Goal: Browse casually

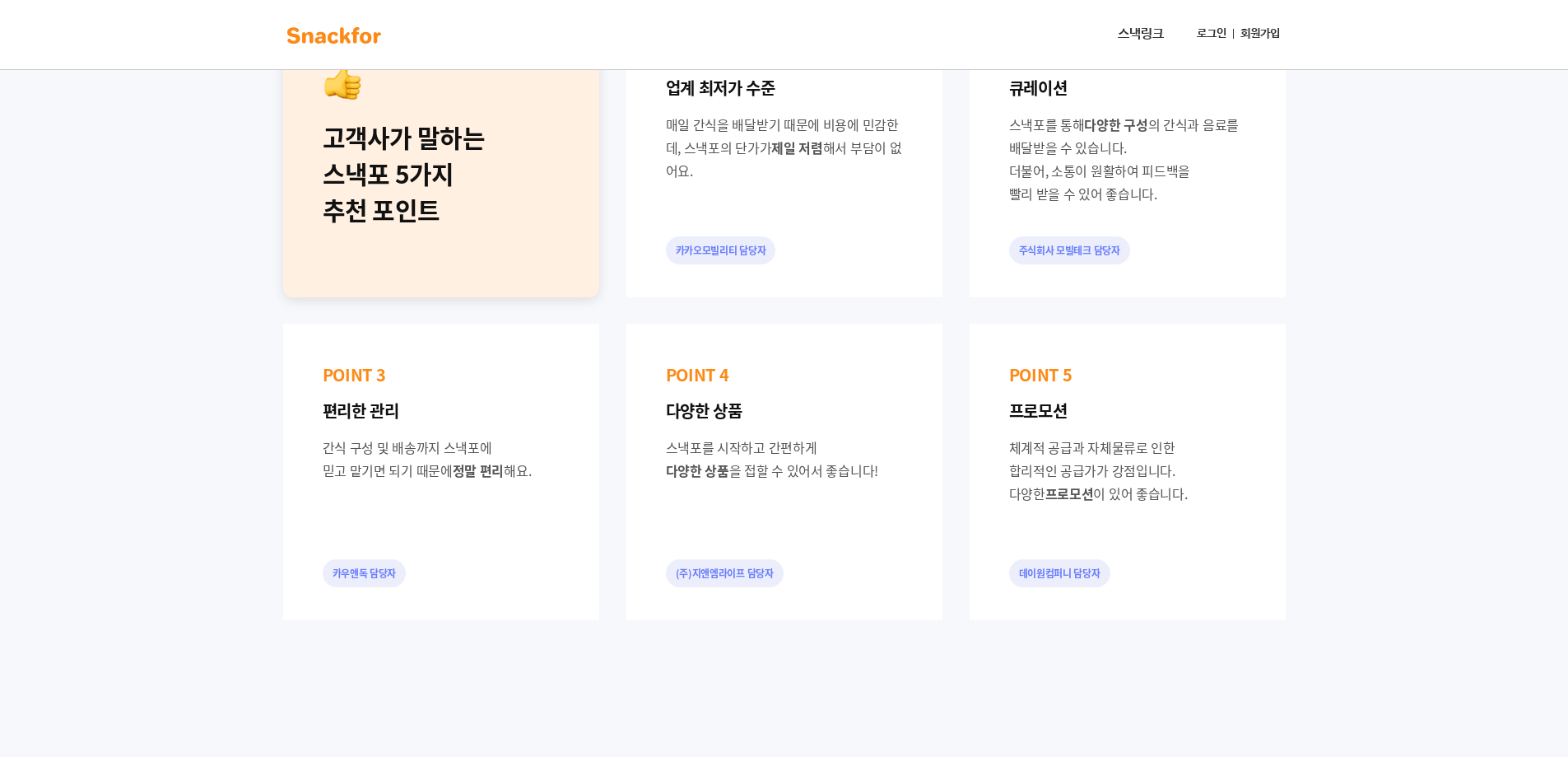
scroll to position [988, 0]
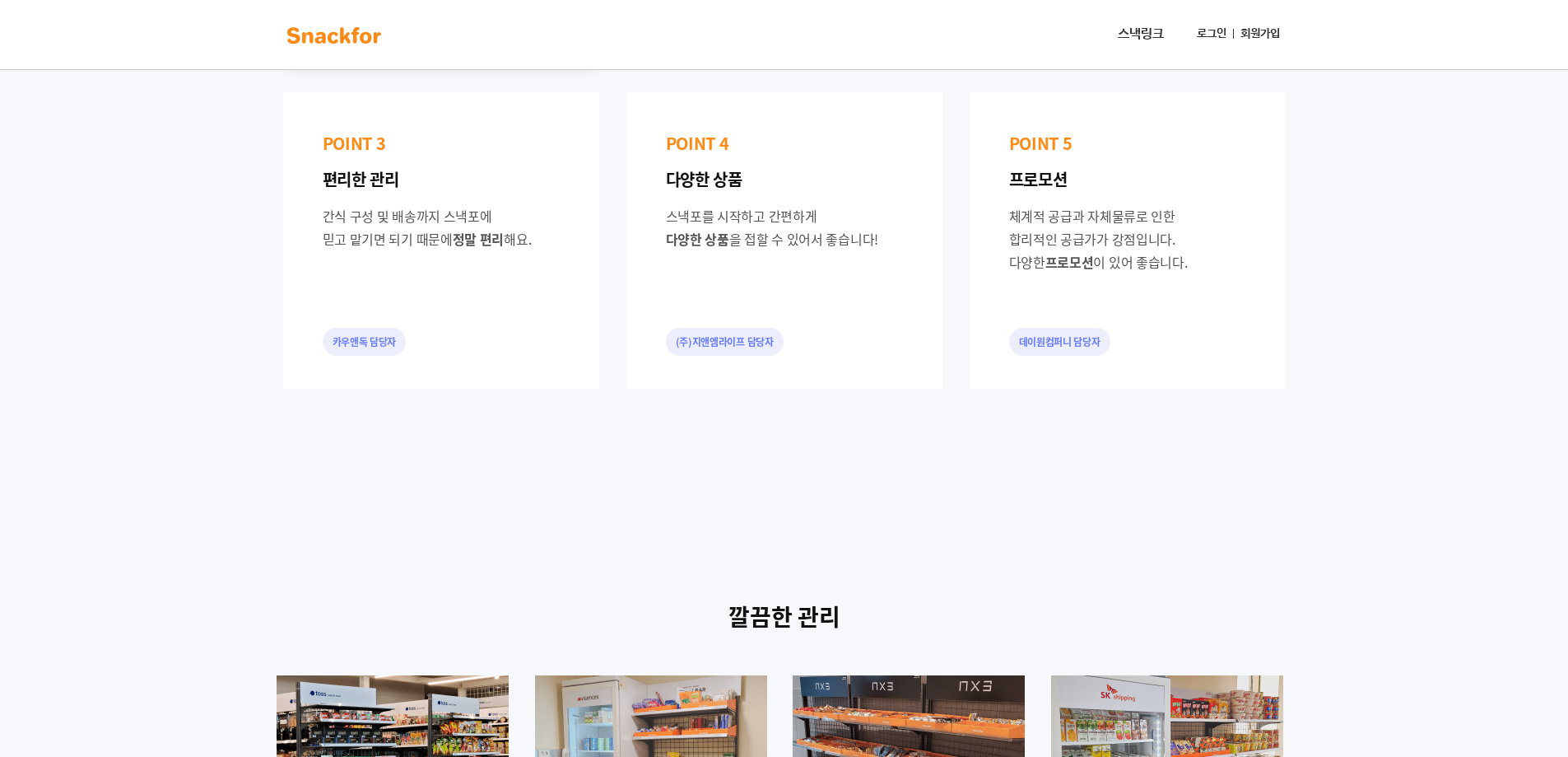
click at [1149, 26] on link "스낵링크" at bounding box center [1141, 35] width 59 height 33
click at [1144, 32] on link "스낵링크" at bounding box center [1141, 35] width 59 height 33
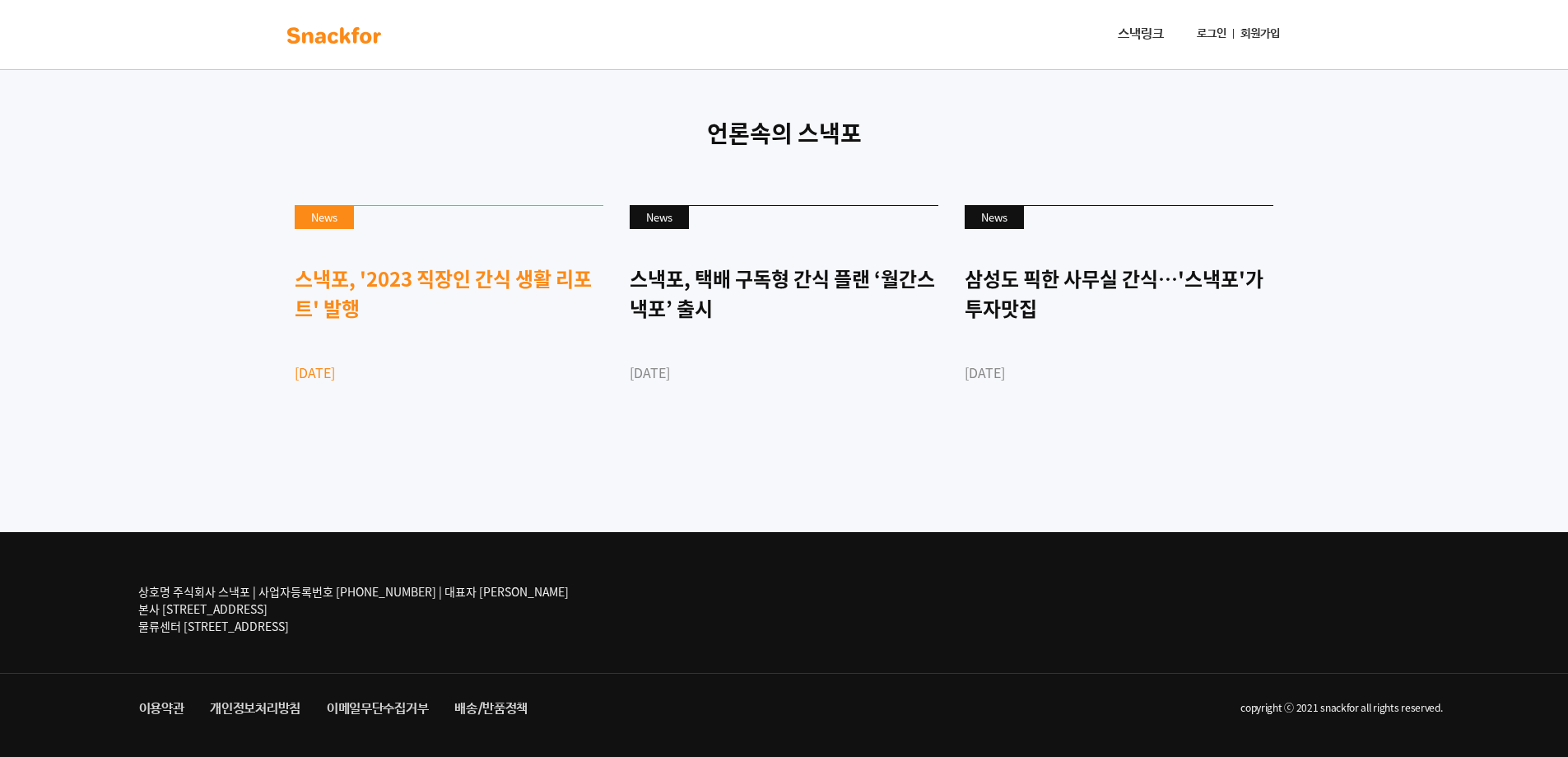
scroll to position [3973, 0]
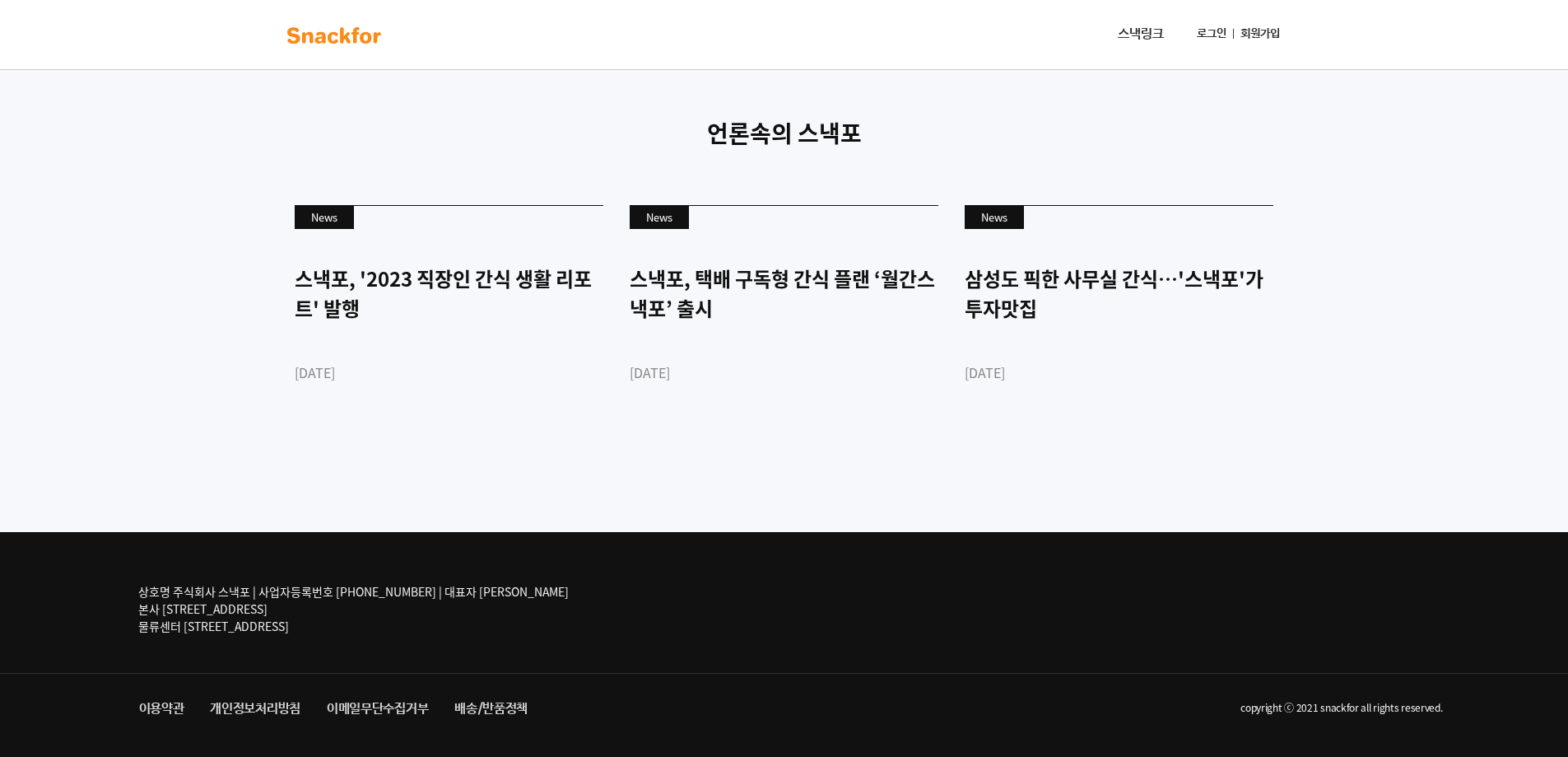
click at [399, 709] on link "이메일무단수집거부" at bounding box center [377, 709] width 128 height 30
click at [488, 709] on link "배송/반품정책" at bounding box center [491, 709] width 99 height 30
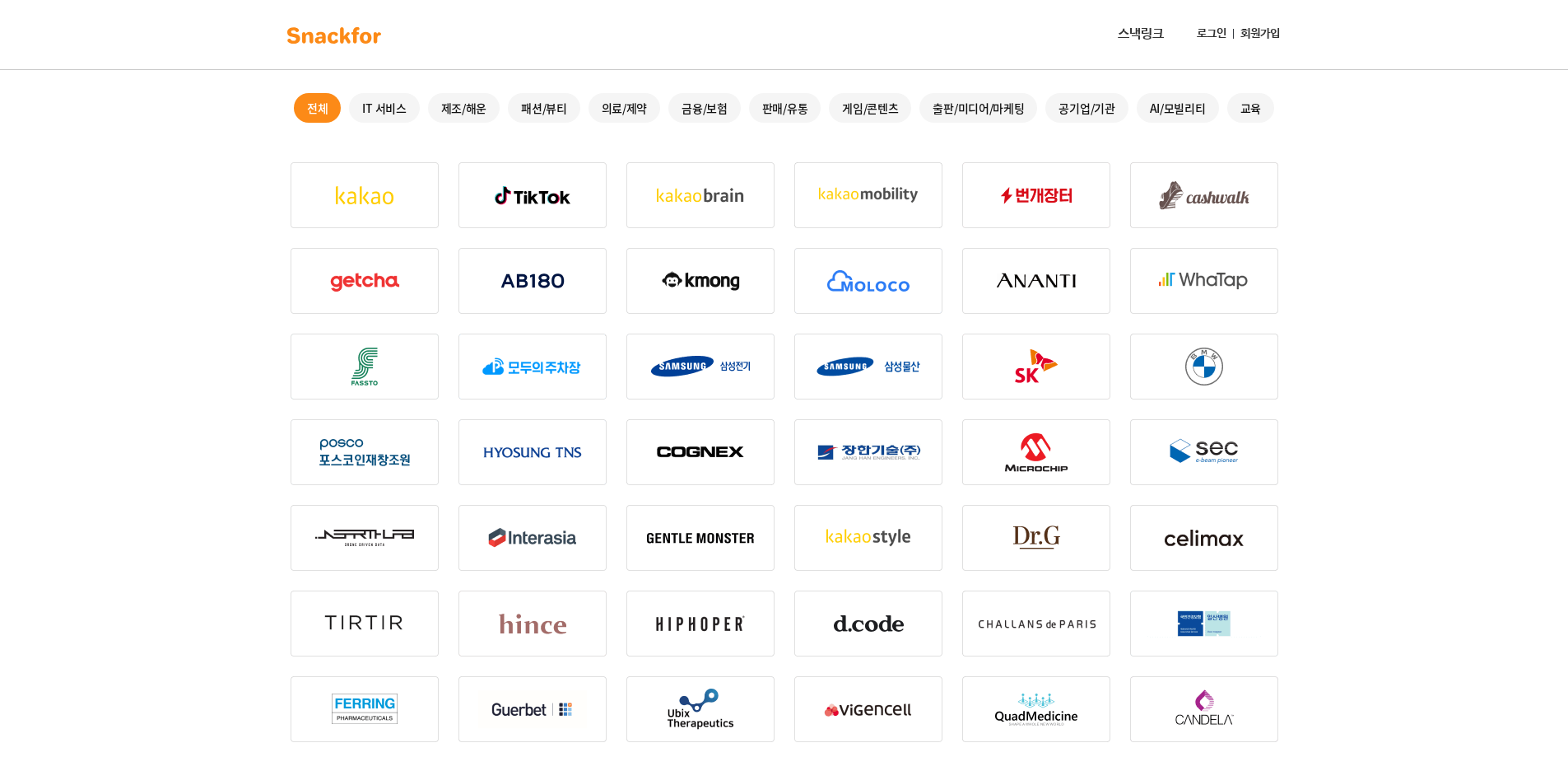
scroll to position [329, 0]
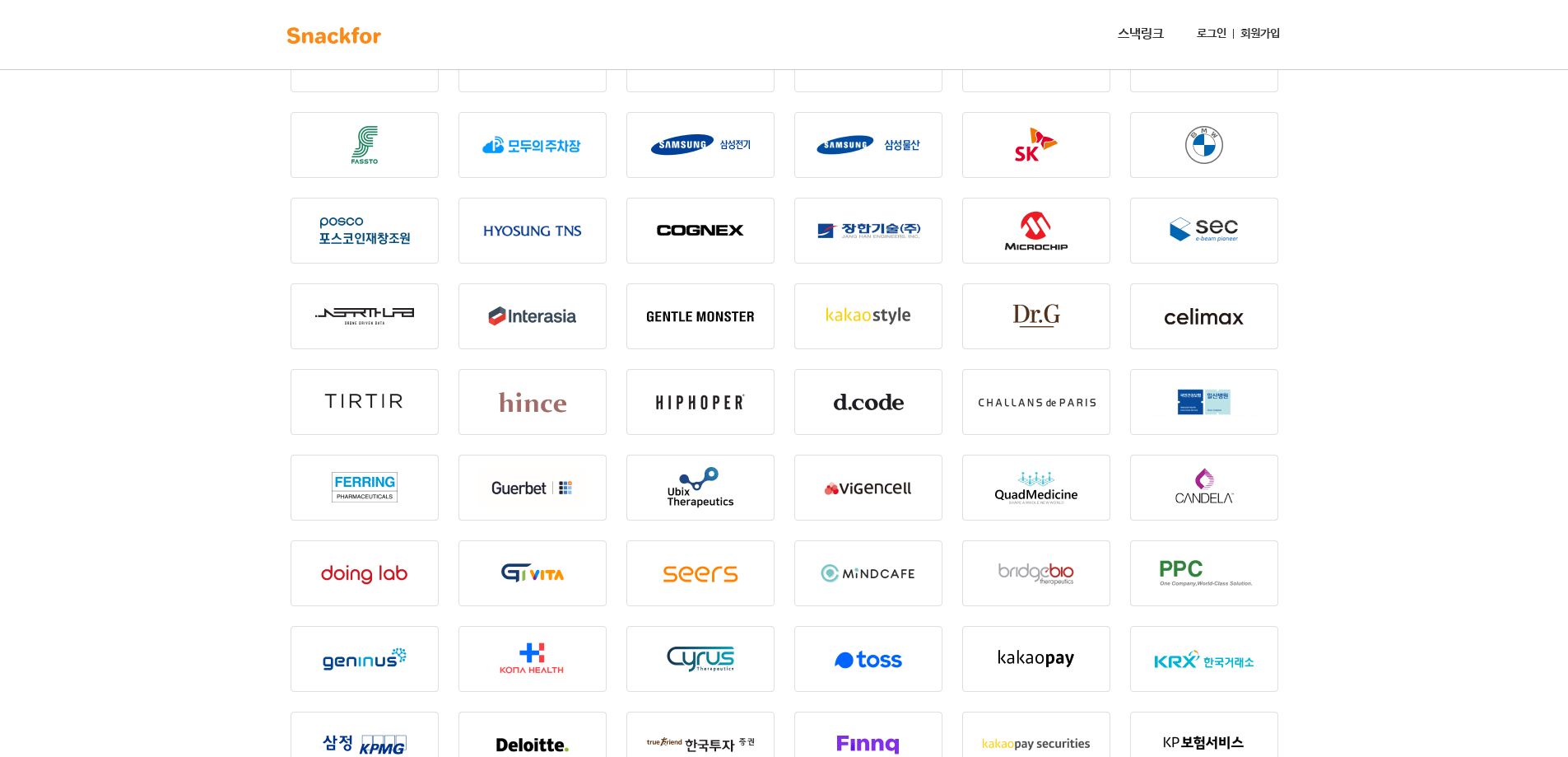
scroll to position [741, 0]
